Goal: Use online tool/utility: Utilize a website feature to perform a specific function

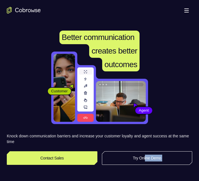
drag, startPoint x: 0, startPoint y: 0, endPoint x: 143, endPoint y: 161, distance: 215.3
click at [143, 162] on link "Try Online Demo" at bounding box center [147, 158] width 91 height 14
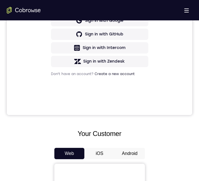
scroll to position [226, 0]
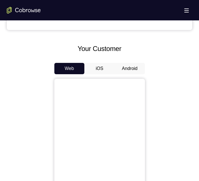
click at [135, 73] on button "Android" at bounding box center [130, 68] width 30 height 11
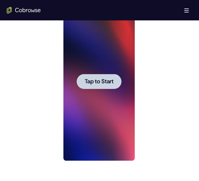
scroll to position [283, 0]
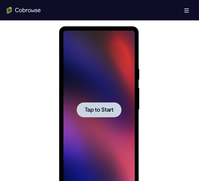
click at [93, 115] on div at bounding box center [99, 109] width 45 height 15
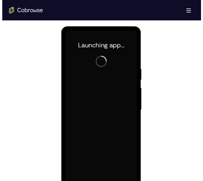
scroll to position [0, 0]
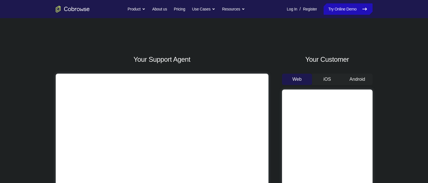
click at [352, 74] on button "Android" at bounding box center [357, 79] width 30 height 11
